Goal: Task Accomplishment & Management: Use online tool/utility

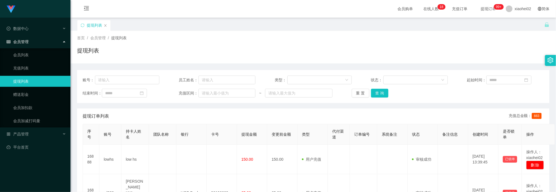
scroll to position [41, 0]
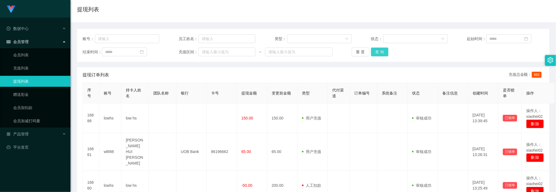
click at [382, 53] on button "查 询" at bounding box center [380, 52] width 18 height 9
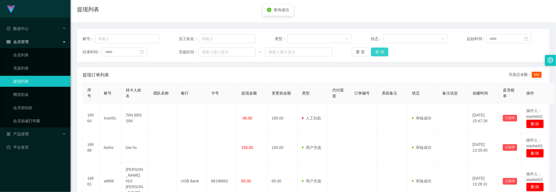
click at [380, 55] on button "查 询" at bounding box center [380, 52] width 18 height 9
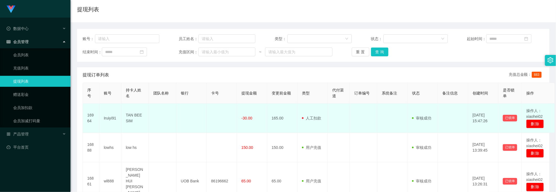
click at [198, 122] on td at bounding box center [191, 118] width 30 height 29
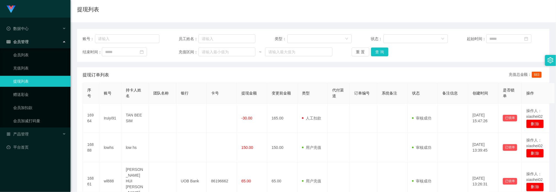
click at [382, 59] on div "账号： 员工姓名： 类型： 状态： 起始时间： 结束时间： 充值区间： ~ 重 置 查 询" at bounding box center [313, 45] width 472 height 33
click at [382, 56] on div "账号： 员工姓名： 类型： 状态： 起始时间： 结束时间： 充值区间： ~ 重 置 查 询" at bounding box center [313, 45] width 472 height 33
click at [383, 54] on button "查 询" at bounding box center [380, 52] width 18 height 9
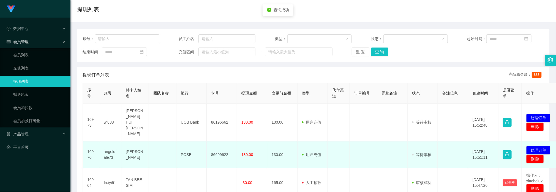
click at [219, 145] on td "86699622" at bounding box center [222, 155] width 30 height 27
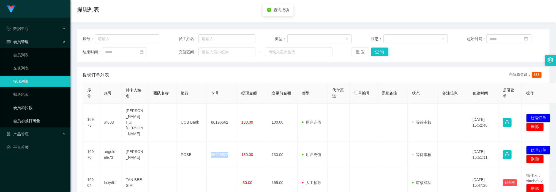
copy td "86699622"
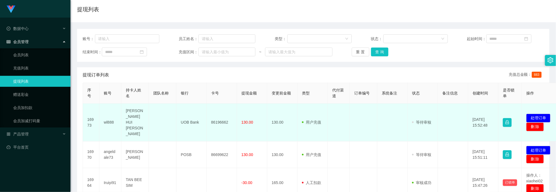
click at [224, 116] on td "86196662" at bounding box center [222, 123] width 30 height 38
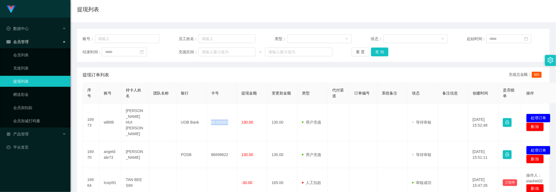
copy td "86196662"
click at [379, 56] on button "查 询" at bounding box center [380, 52] width 18 height 9
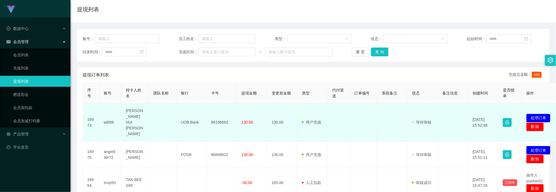
click at [347, 127] on td at bounding box center [339, 123] width 22 height 38
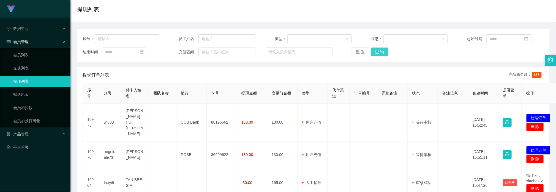
click at [373, 50] on button "查 询" at bounding box center [380, 52] width 18 height 9
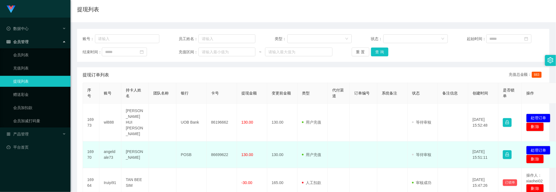
drag, startPoint x: 384, startPoint y: 151, endPoint x: 445, endPoint y: 149, distance: 61.2
click at [387, 151] on td at bounding box center [392, 155] width 30 height 27
click at [539, 146] on button "处理订单" at bounding box center [538, 150] width 24 height 9
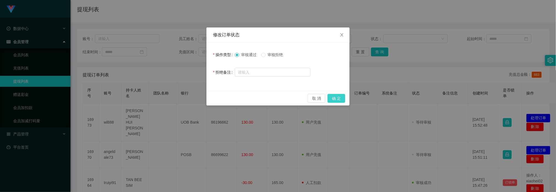
click at [336, 99] on button "确 定" at bounding box center [337, 98] width 18 height 9
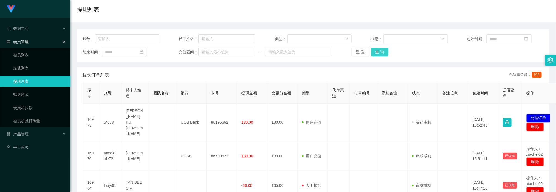
click at [383, 50] on button "查 询" at bounding box center [380, 52] width 18 height 9
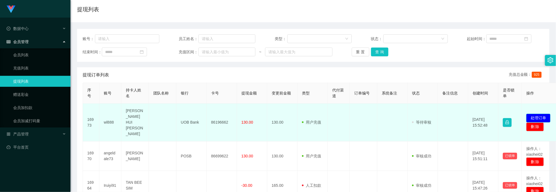
click at [541, 114] on button "处理订单" at bounding box center [538, 118] width 24 height 9
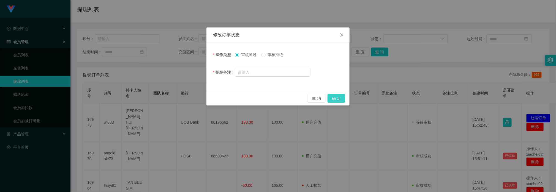
drag, startPoint x: 342, startPoint y: 100, endPoint x: 339, endPoint y: 100, distance: 3.3
click at [342, 100] on button "确 定" at bounding box center [337, 98] width 18 height 9
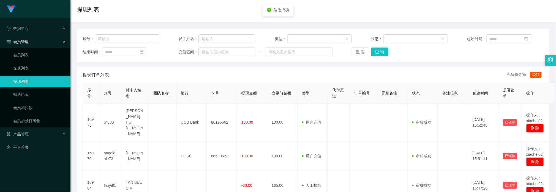
click at [377, 46] on div "账号： 员工姓名： 类型： 状态： 起始时间： 结束时间： 充值区间： ~ 重 置 查 询" at bounding box center [313, 45] width 472 height 33
click at [378, 51] on button "查 询" at bounding box center [380, 52] width 18 height 9
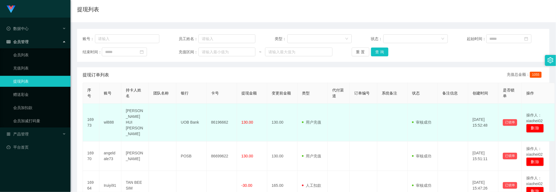
click at [395, 105] on td at bounding box center [392, 123] width 30 height 38
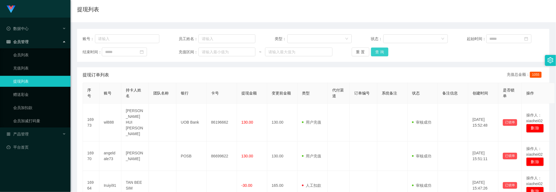
click at [386, 51] on button "查 询" at bounding box center [380, 52] width 18 height 9
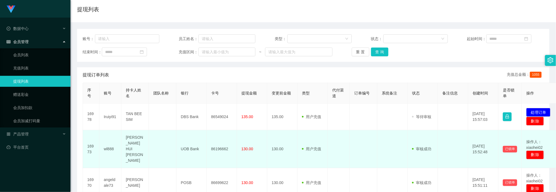
drag, startPoint x: 399, startPoint y: 145, endPoint x: 387, endPoint y: 143, distance: 11.7
click at [393, 144] on td at bounding box center [392, 150] width 30 height 38
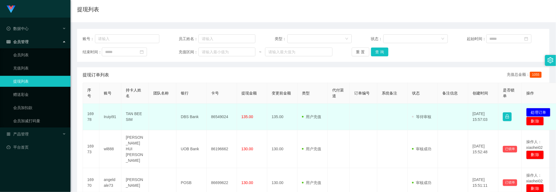
click at [217, 119] on td "86549024" at bounding box center [222, 117] width 30 height 27
copy td "86549024"
click at [537, 113] on button "处理订单" at bounding box center [538, 112] width 24 height 9
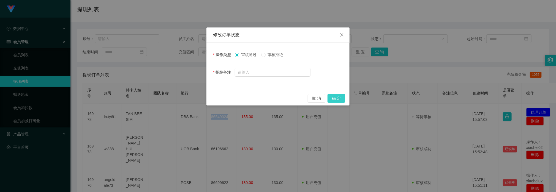
click at [334, 100] on button "确 定" at bounding box center [337, 98] width 18 height 9
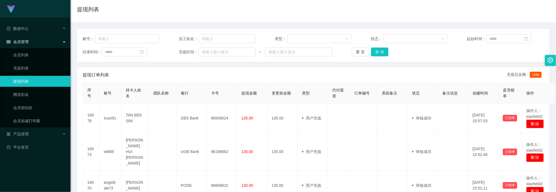
drag, startPoint x: 269, startPoint y: 71, endPoint x: 346, endPoint y: 56, distance: 79.2
click at [274, 70] on div "提现订单列表 充值总金额： 1040" at bounding box center [313, 74] width 461 height 15
click at [377, 48] on button "查 询" at bounding box center [380, 52] width 18 height 9
click at [161, 70] on div "提现订单列表 充值总金额： 1040" at bounding box center [313, 74] width 461 height 15
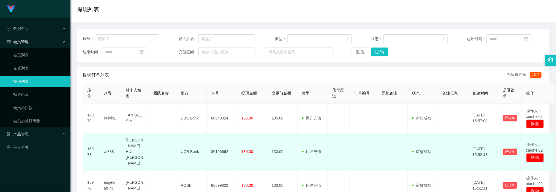
click at [202, 146] on td "UOB Bank" at bounding box center [191, 152] width 30 height 38
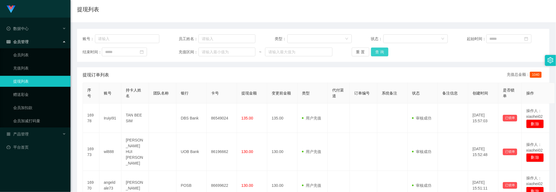
drag, startPoint x: 381, startPoint y: 54, endPoint x: 299, endPoint y: 31, distance: 85.2
click at [371, 51] on button "查 询" at bounding box center [380, 52] width 18 height 9
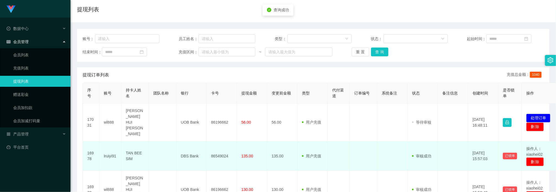
click at [393, 148] on td at bounding box center [392, 156] width 30 height 29
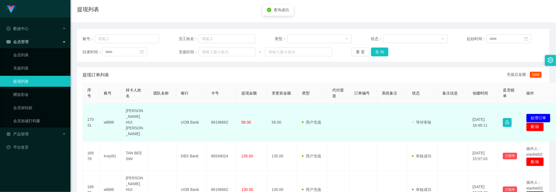
click at [218, 118] on td "86196662" at bounding box center [222, 123] width 30 height 38
drag, startPoint x: 218, startPoint y: 118, endPoint x: 141, endPoint y: 112, distance: 77.0
click at [218, 118] on td "86196662" at bounding box center [222, 123] width 30 height 38
copy td "86196662"
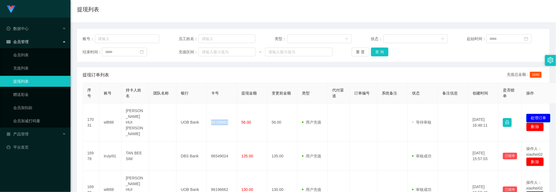
click at [542, 114] on button "处理订单" at bounding box center [538, 118] width 24 height 9
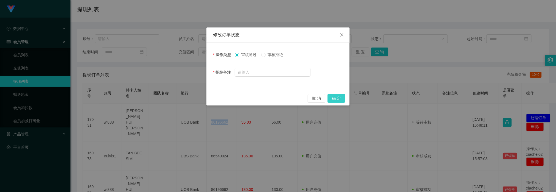
click at [332, 101] on button "确 定" at bounding box center [337, 98] width 18 height 9
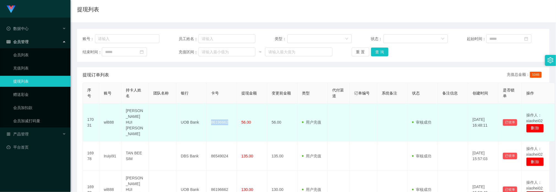
drag, startPoint x: 431, startPoint y: 164, endPoint x: 414, endPoint y: 132, distance: 35.8
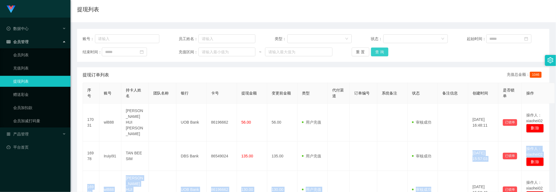
click at [382, 54] on button "查 询" at bounding box center [380, 52] width 18 height 9
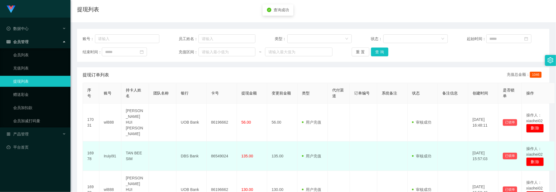
click at [372, 142] on td at bounding box center [364, 156] width 28 height 29
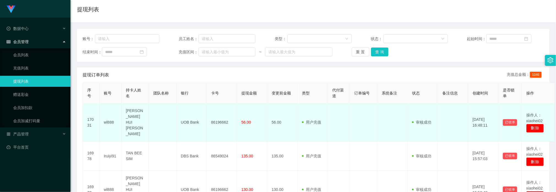
click at [196, 131] on td "UOB Bank" at bounding box center [191, 123] width 30 height 38
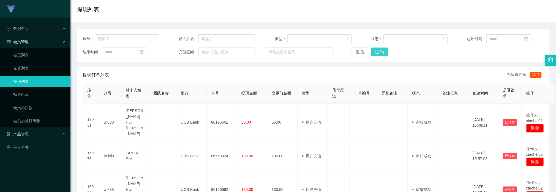
click at [373, 52] on button "查 询" at bounding box center [380, 52] width 18 height 9
drag, startPoint x: 382, startPoint y: 54, endPoint x: 382, endPoint y: 50, distance: 4.1
click at [382, 53] on button "查 询" at bounding box center [380, 52] width 18 height 9
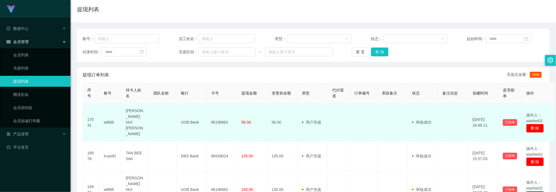
click at [276, 129] on td "56.00" at bounding box center [282, 123] width 30 height 38
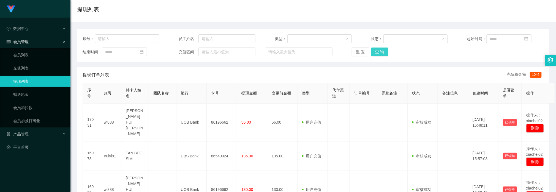
click at [380, 55] on button "查 询" at bounding box center [380, 52] width 18 height 9
click at [214, 89] on th "卡号" at bounding box center [222, 93] width 30 height 21
click at [373, 52] on button "查 询" at bounding box center [380, 52] width 18 height 9
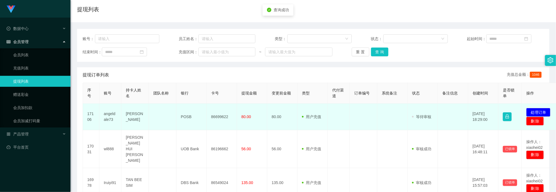
click at [223, 118] on td "86699622" at bounding box center [222, 117] width 30 height 27
copy td "86699622"
click at [538, 110] on button "处理订单" at bounding box center [538, 112] width 24 height 9
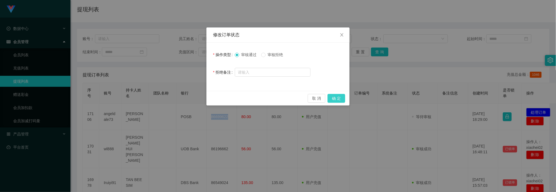
click at [337, 100] on button "确 定" at bounding box center [337, 98] width 18 height 9
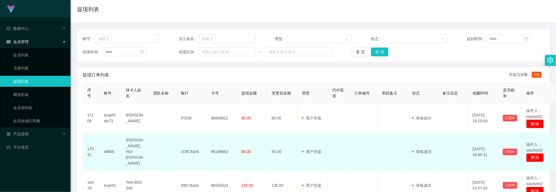
click at [335, 154] on td at bounding box center [339, 152] width 22 height 38
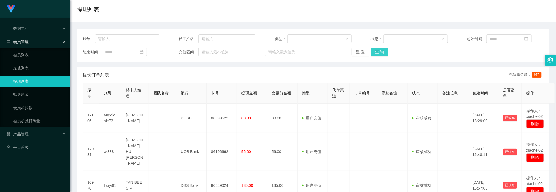
click at [379, 50] on button "查 询" at bounding box center [380, 52] width 18 height 9
